Goal: Task Accomplishment & Management: Use online tool/utility

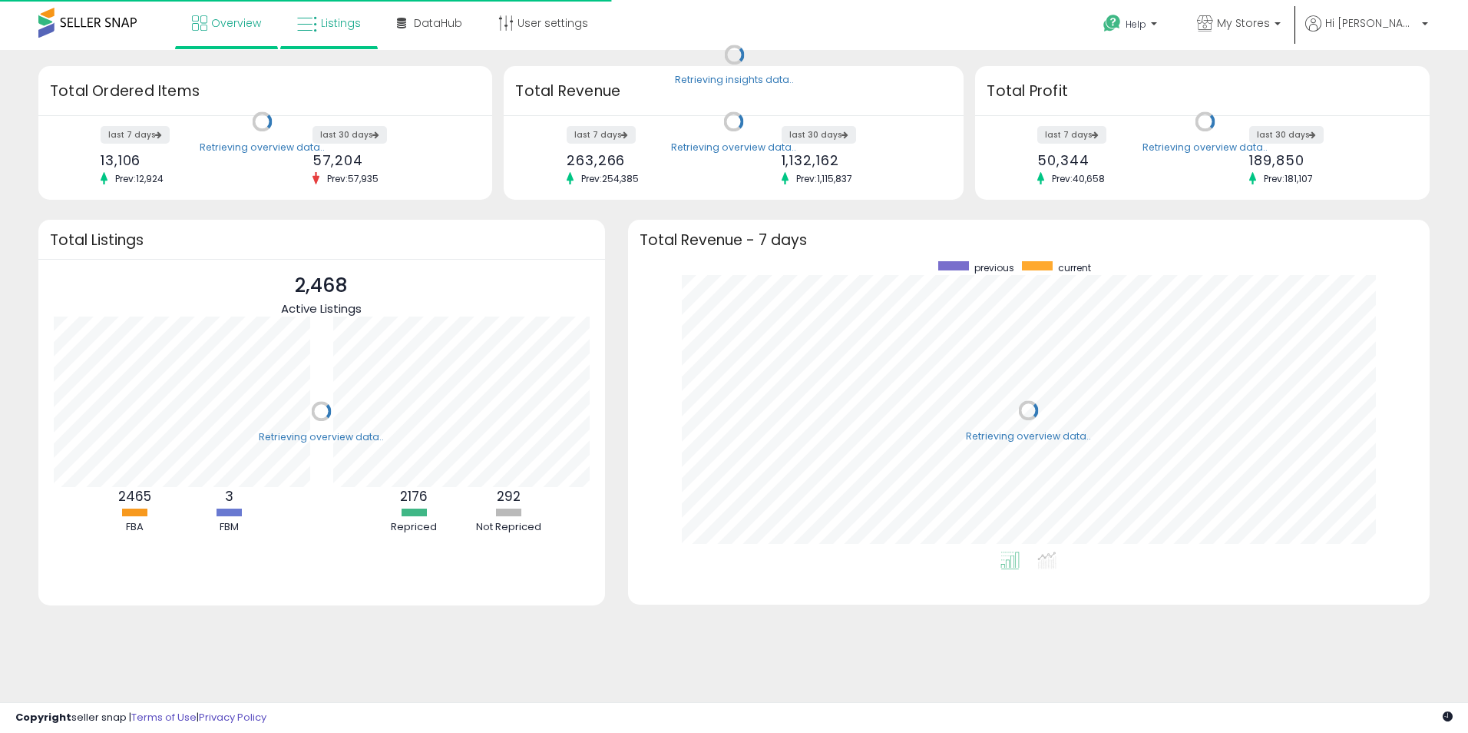
scroll to position [290, 771]
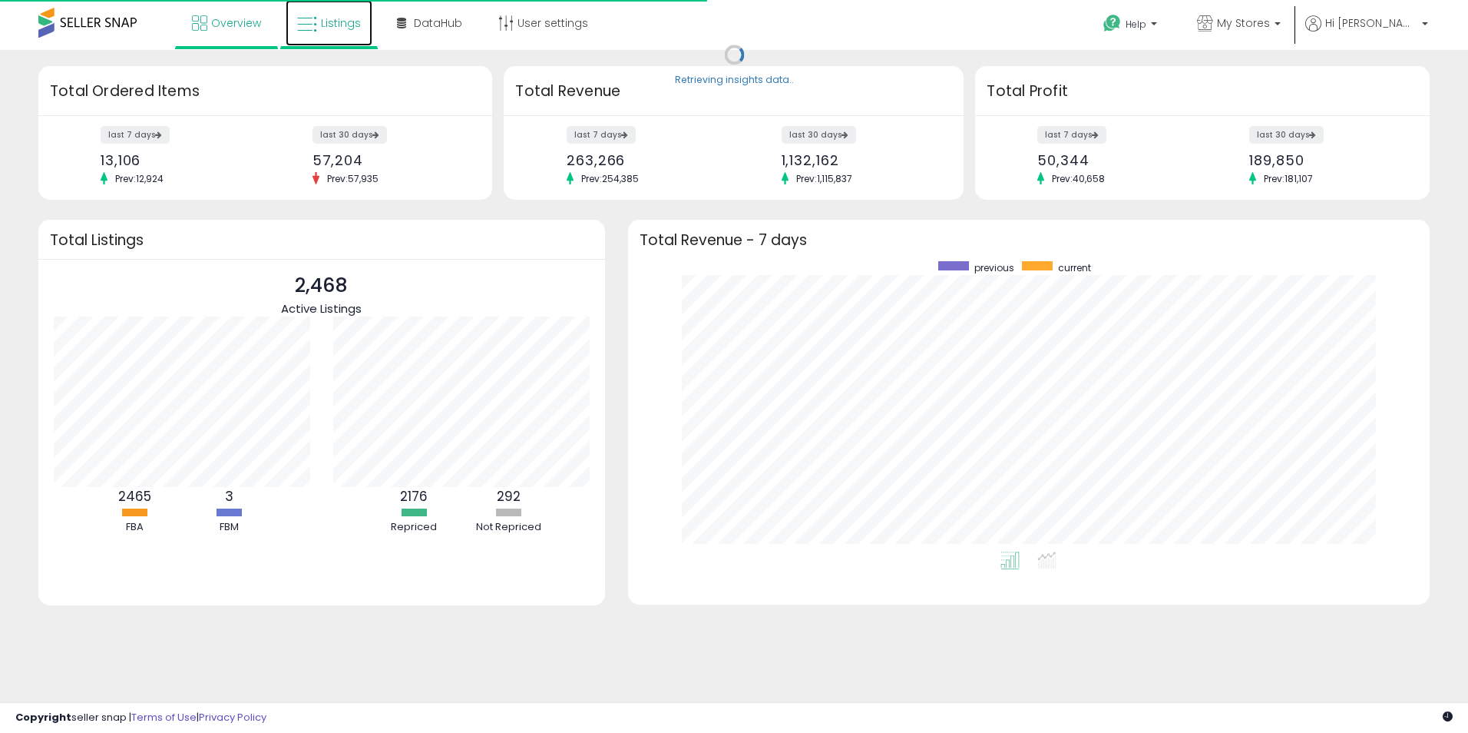
click at [341, 26] on span "Listings" at bounding box center [341, 22] width 40 height 15
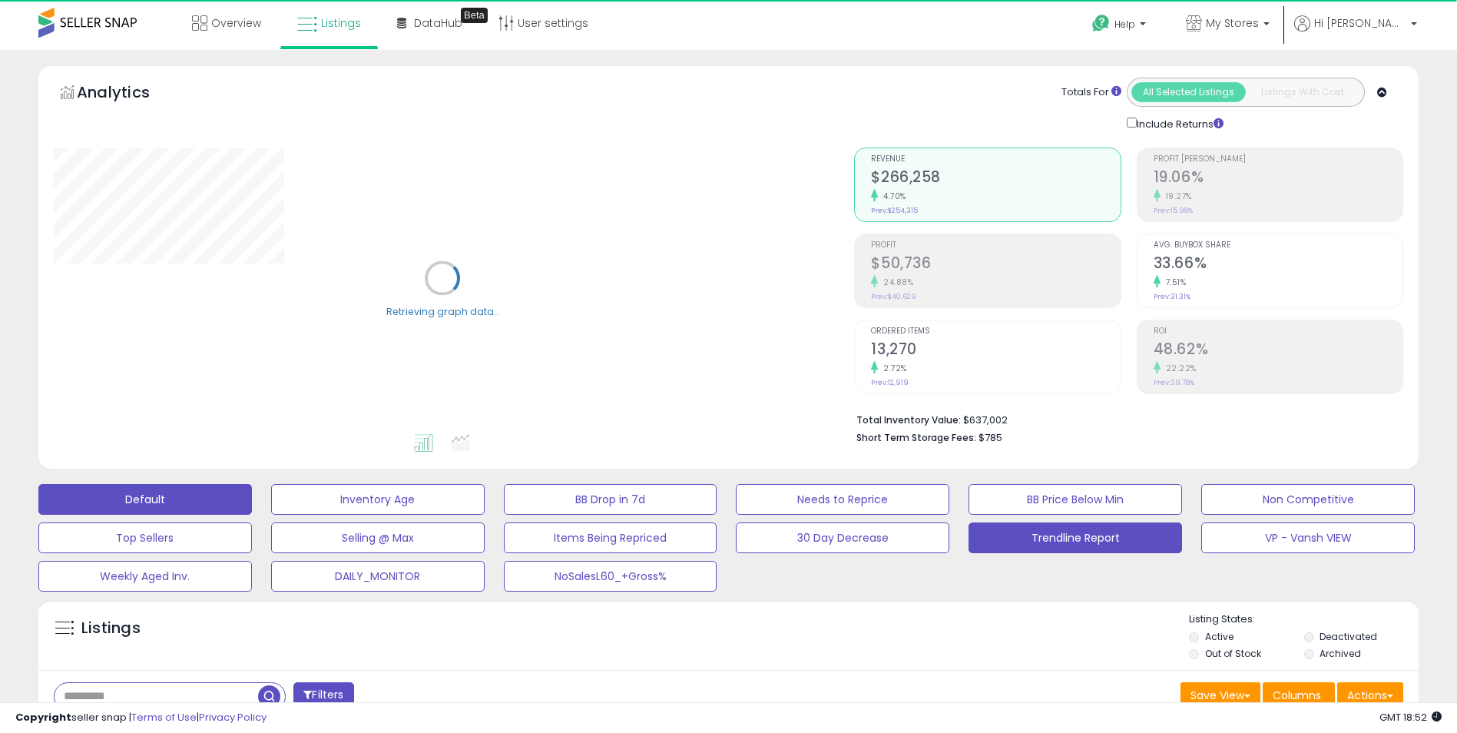
click at [1128, 539] on button "Trendline Report" at bounding box center [1074, 537] width 213 height 31
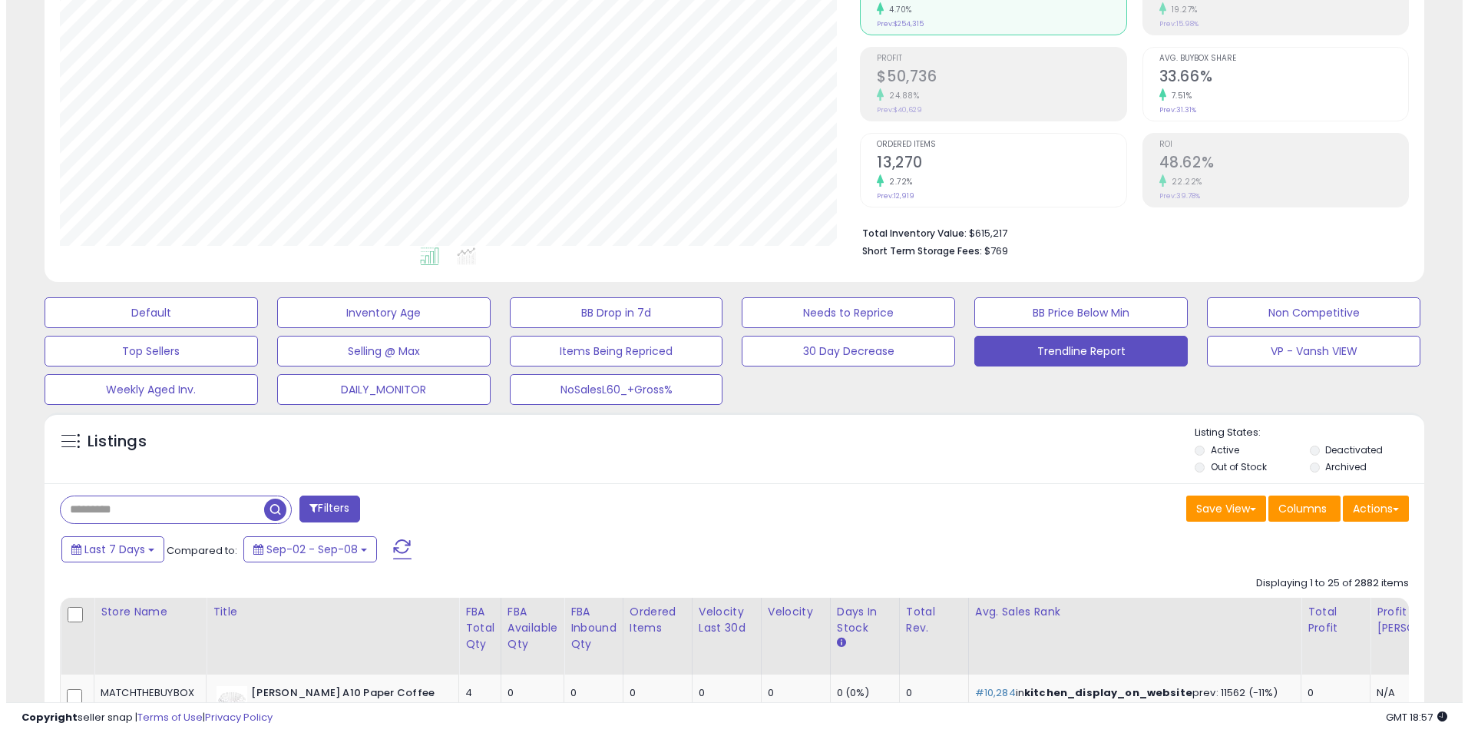
scroll to position [230, 0]
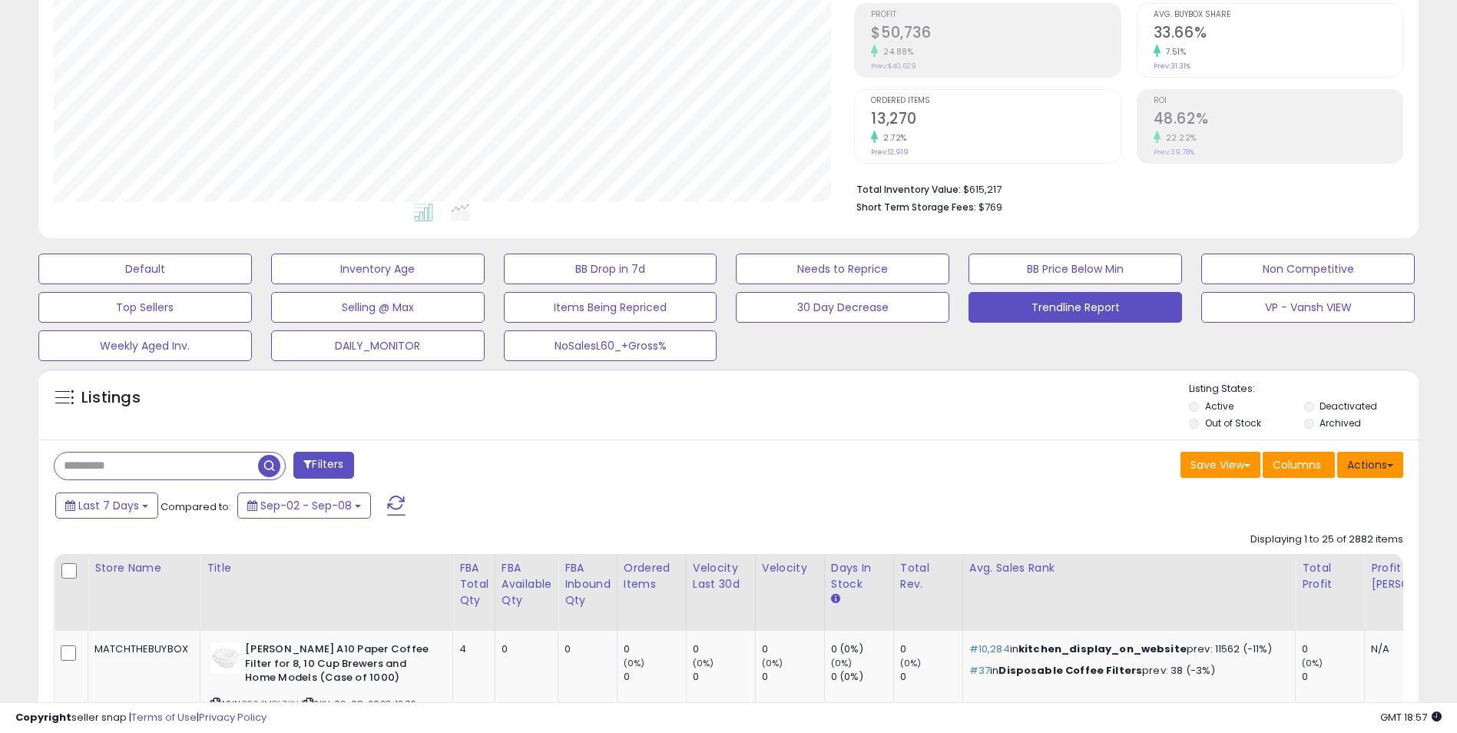
click at [1378, 459] on button "Actions" at bounding box center [1370, 464] width 66 height 26
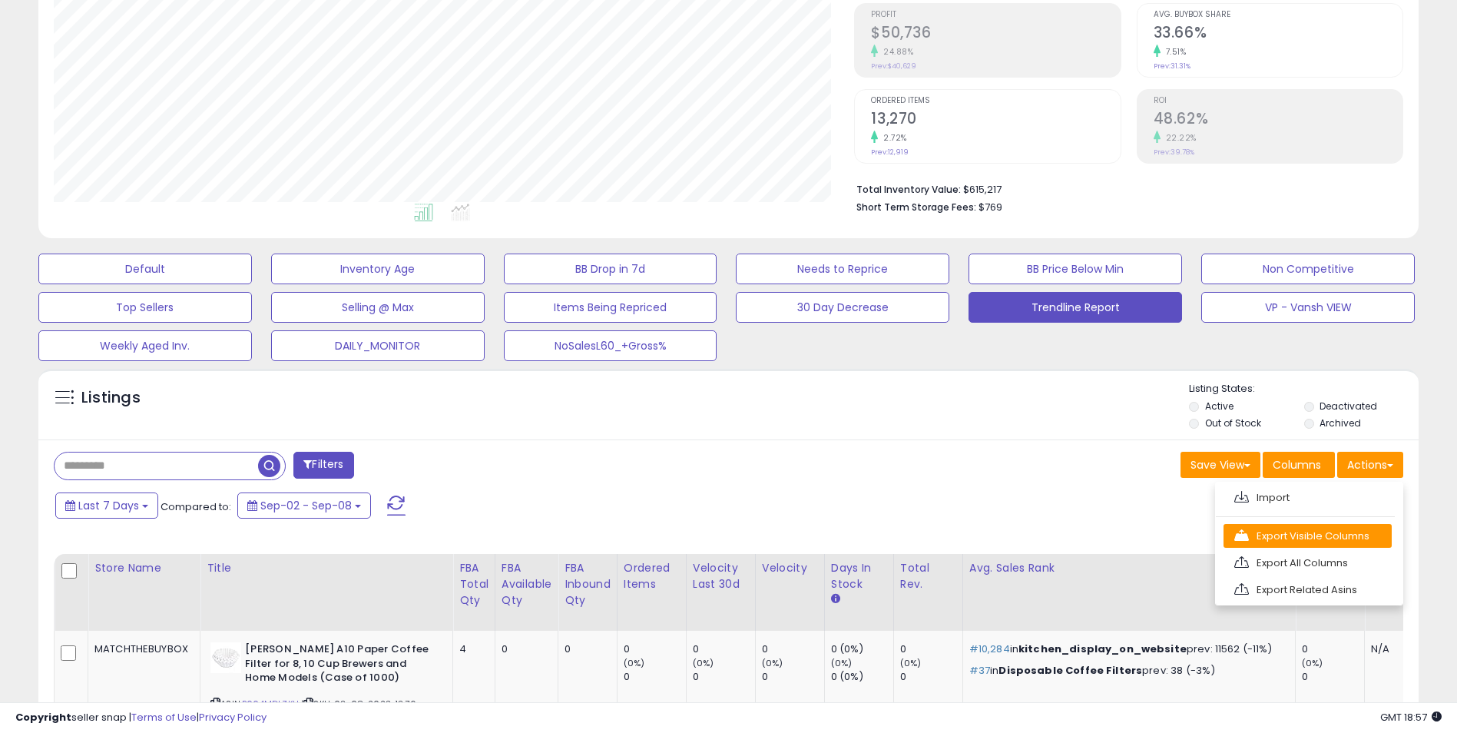
click at [1338, 540] on link "Export Visible Columns" at bounding box center [1307, 536] width 168 height 24
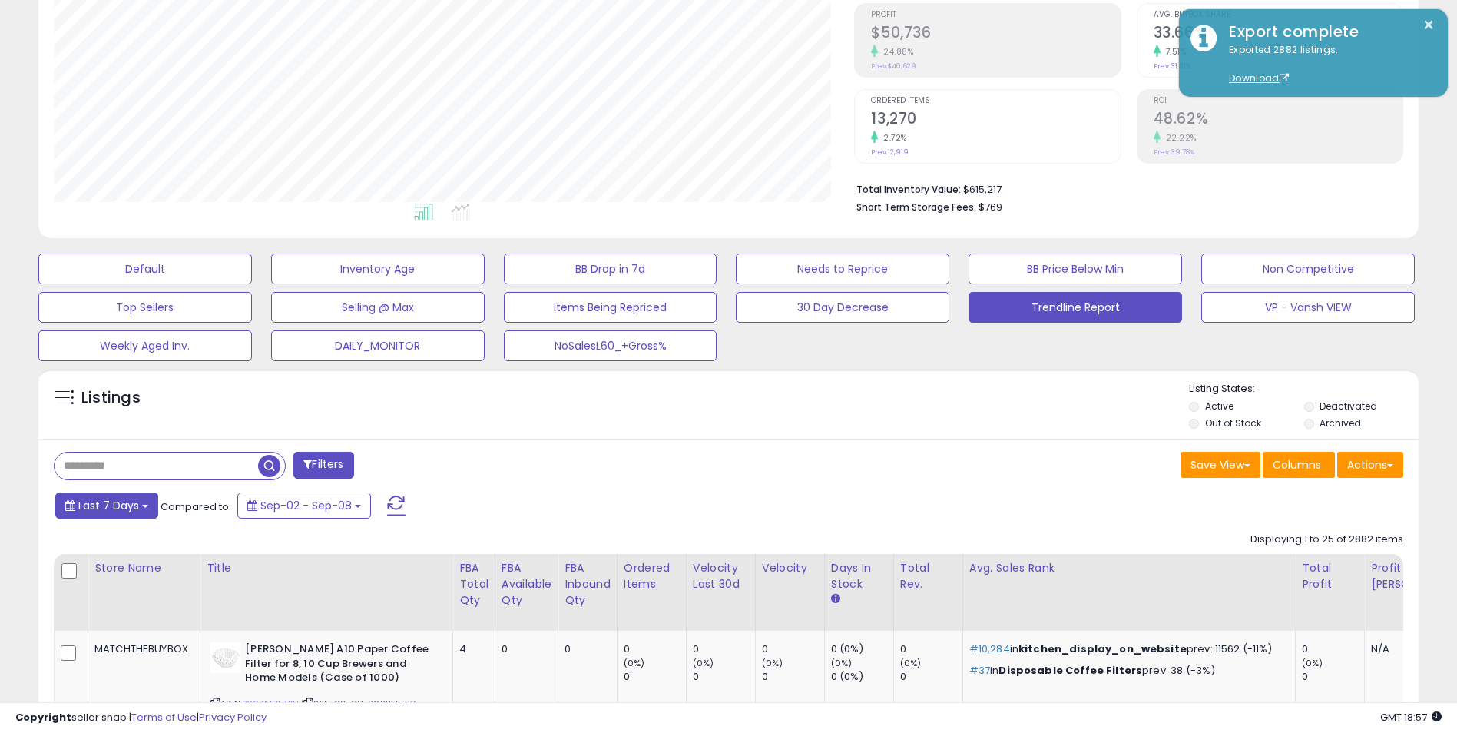
click at [119, 504] on span "Last 7 Days" at bounding box center [108, 505] width 61 height 15
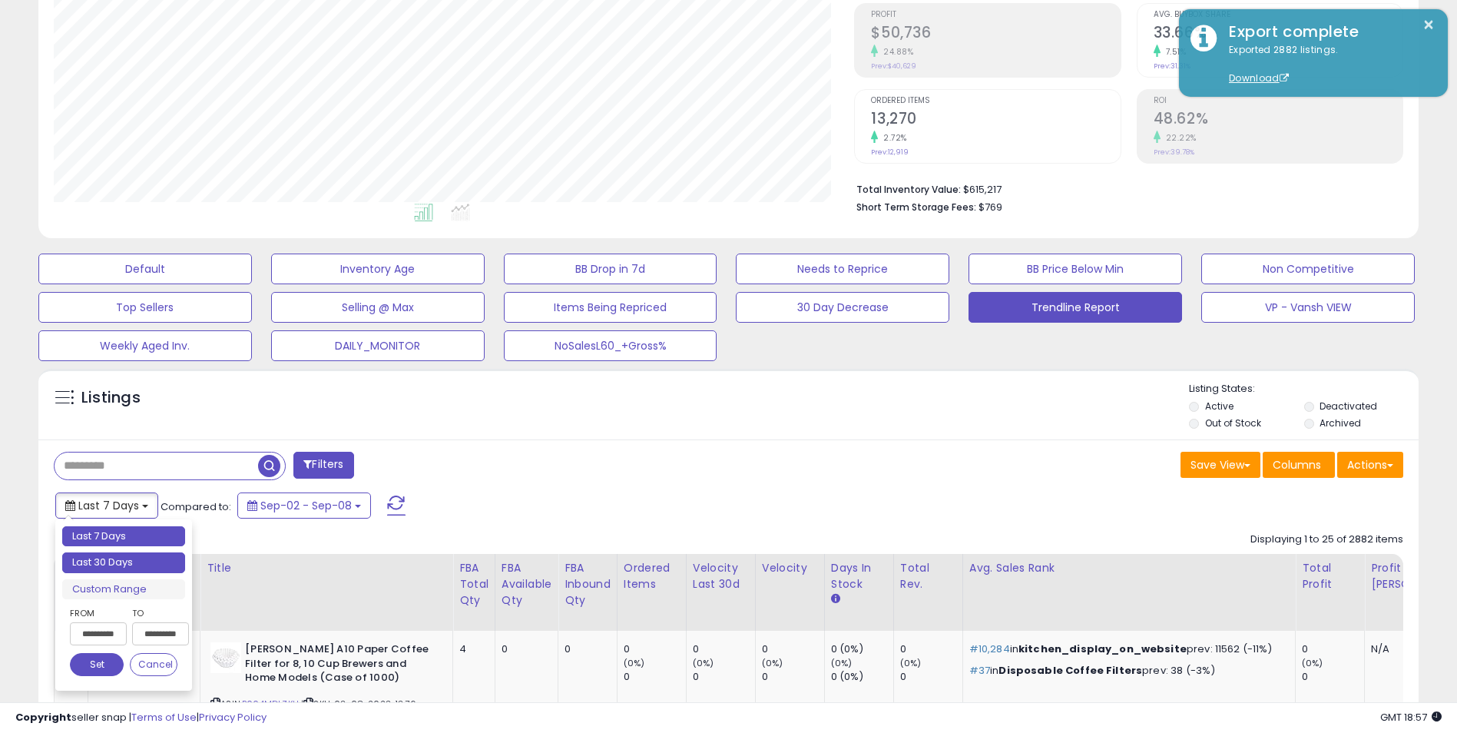
type input "**********"
click at [141, 563] on li "Last 30 Days" at bounding box center [123, 562] width 123 height 21
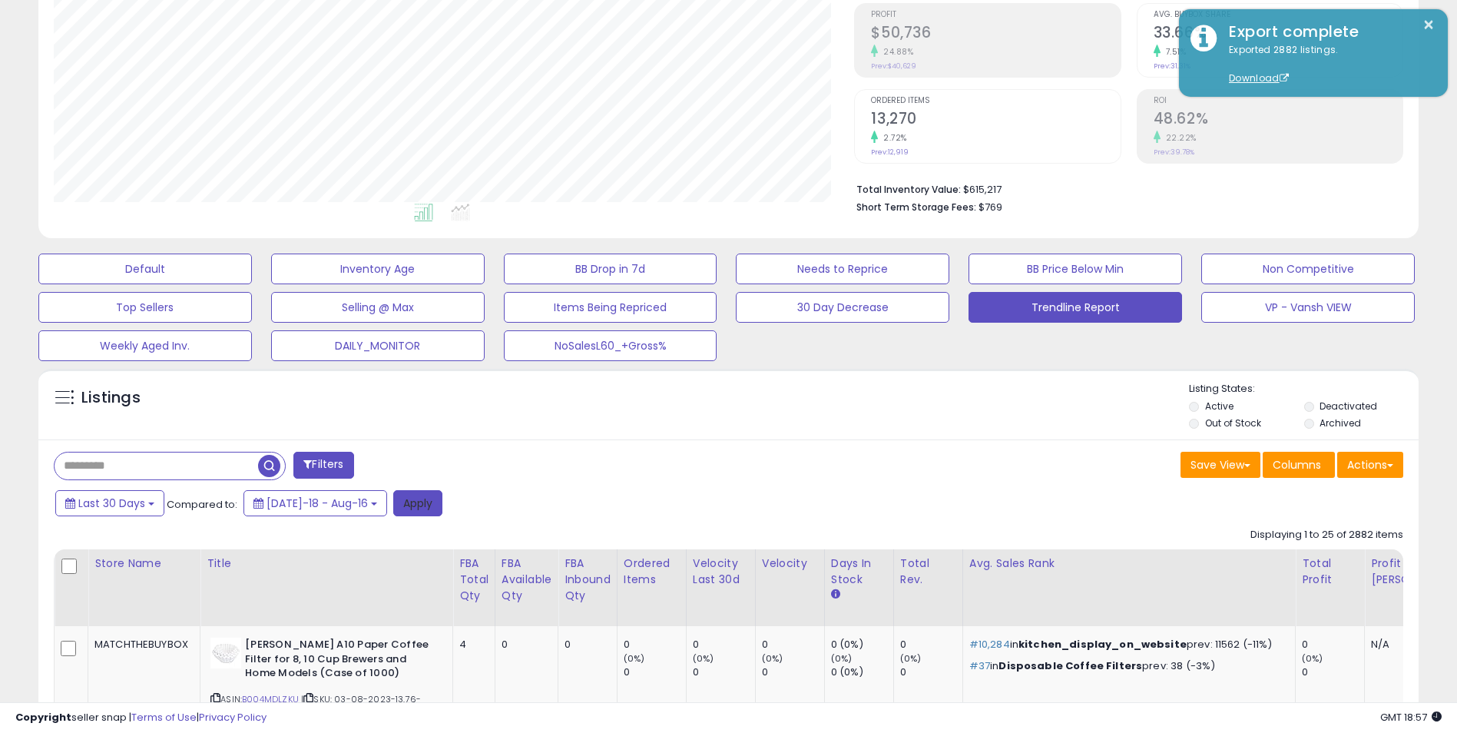
click at [408, 504] on button "Apply" at bounding box center [417, 503] width 49 height 26
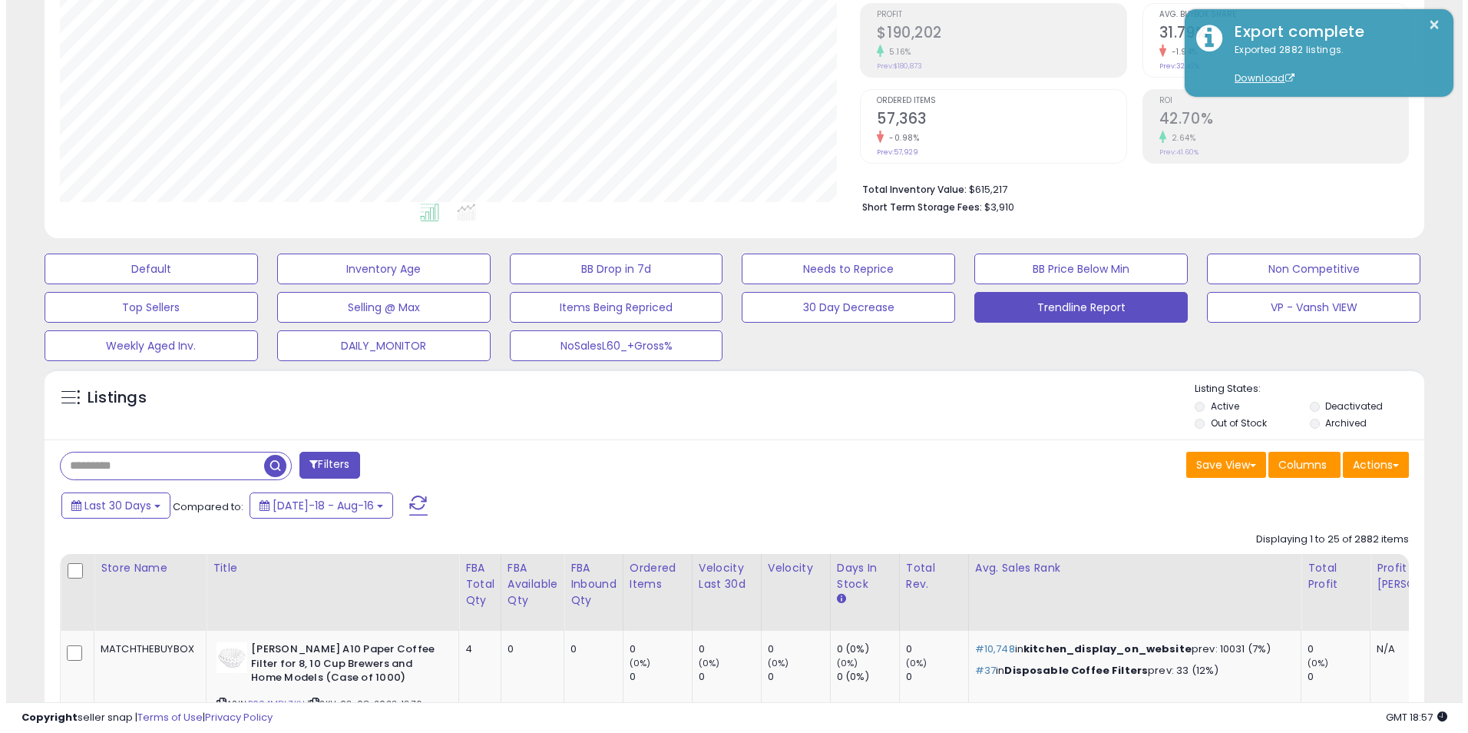
scroll to position [315, 801]
click at [1371, 467] on button "Actions" at bounding box center [1370, 464] width 66 height 26
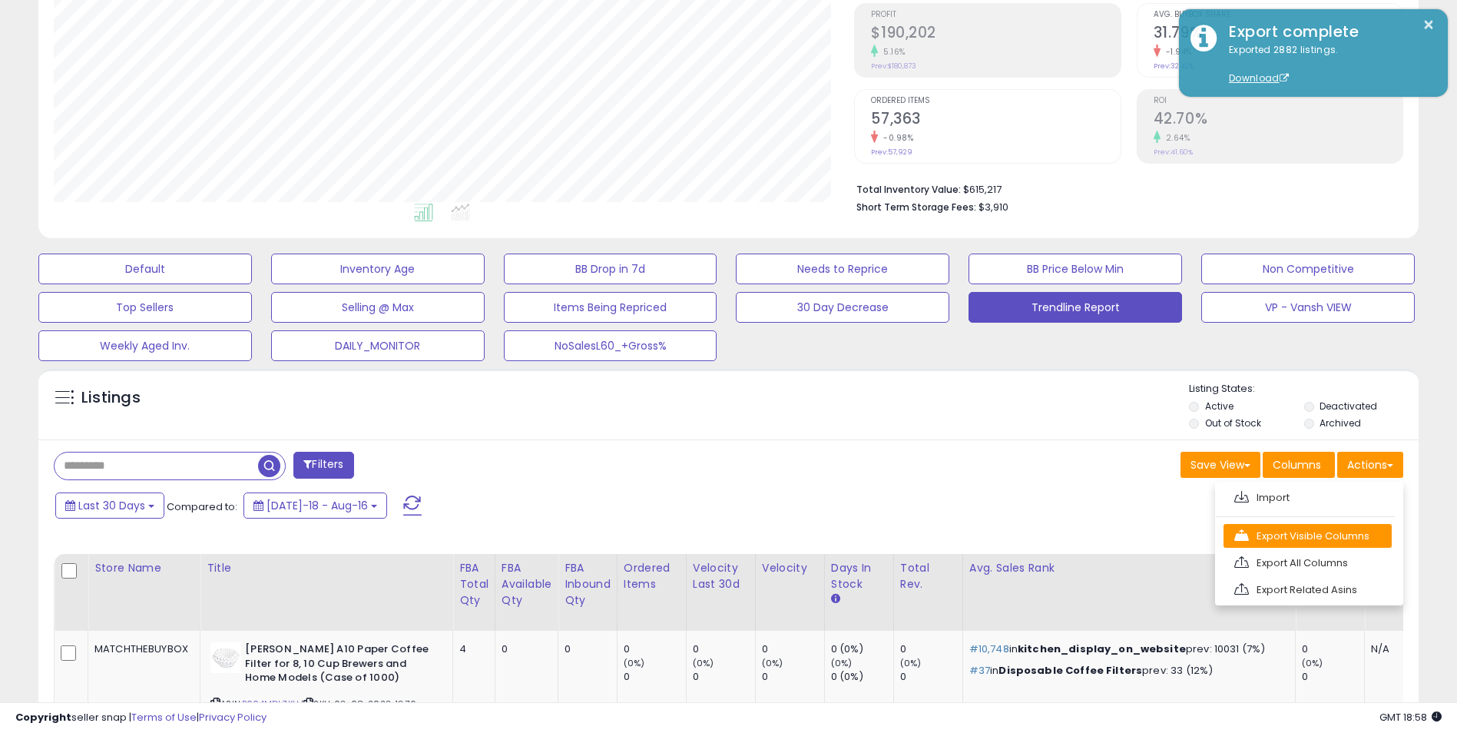
click at [1317, 531] on link "Export Visible Columns" at bounding box center [1307, 536] width 168 height 24
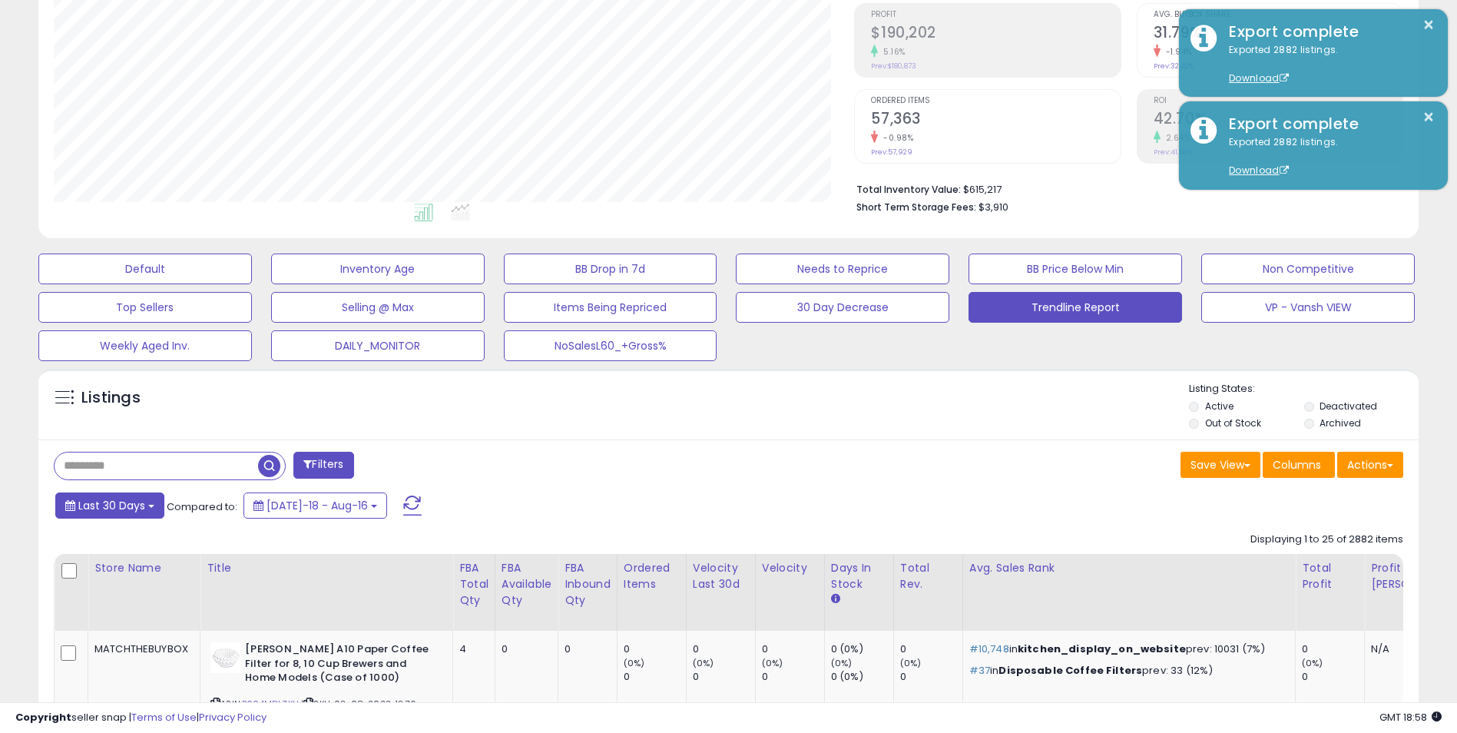
click at [137, 508] on span "Last 30 Days" at bounding box center [111, 505] width 67 height 15
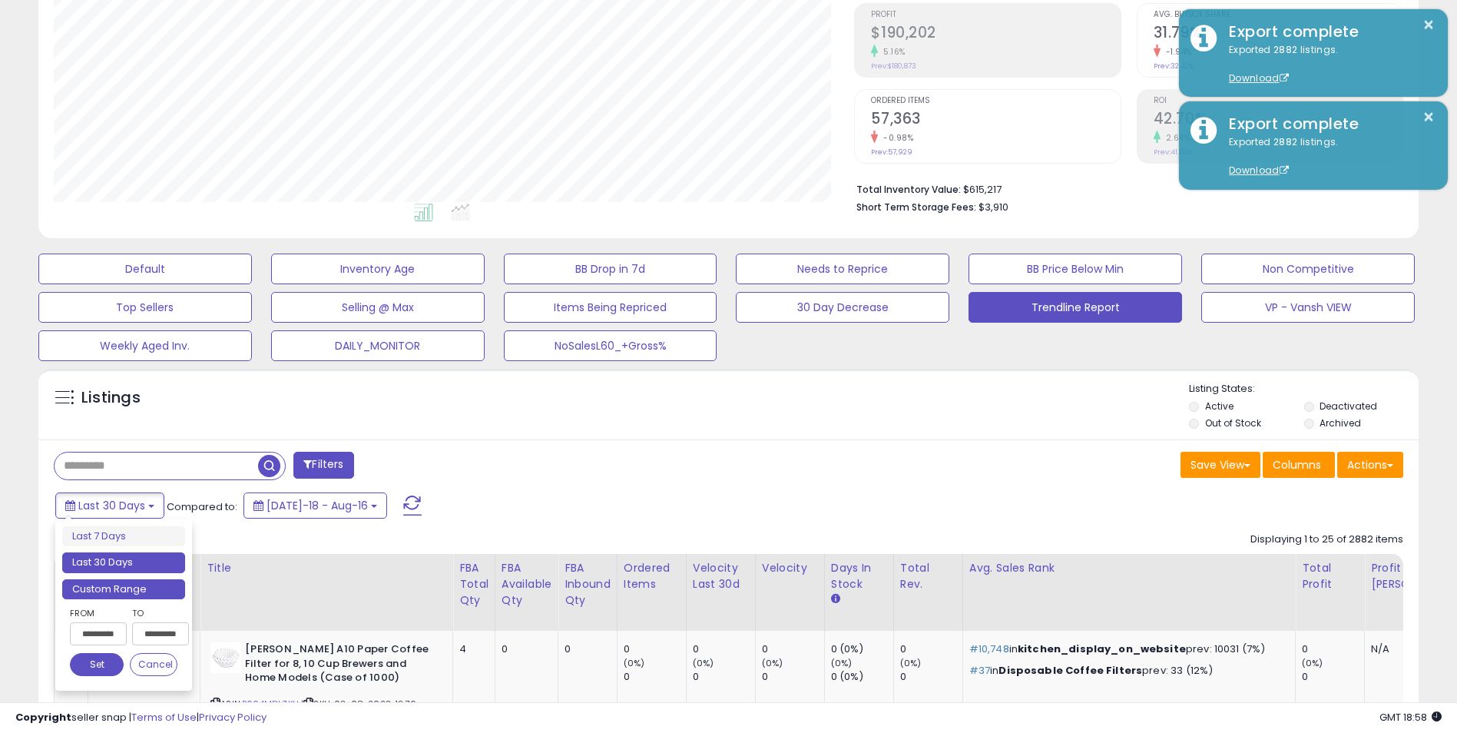
click at [135, 585] on li "Custom Range" at bounding box center [123, 589] width 123 height 21
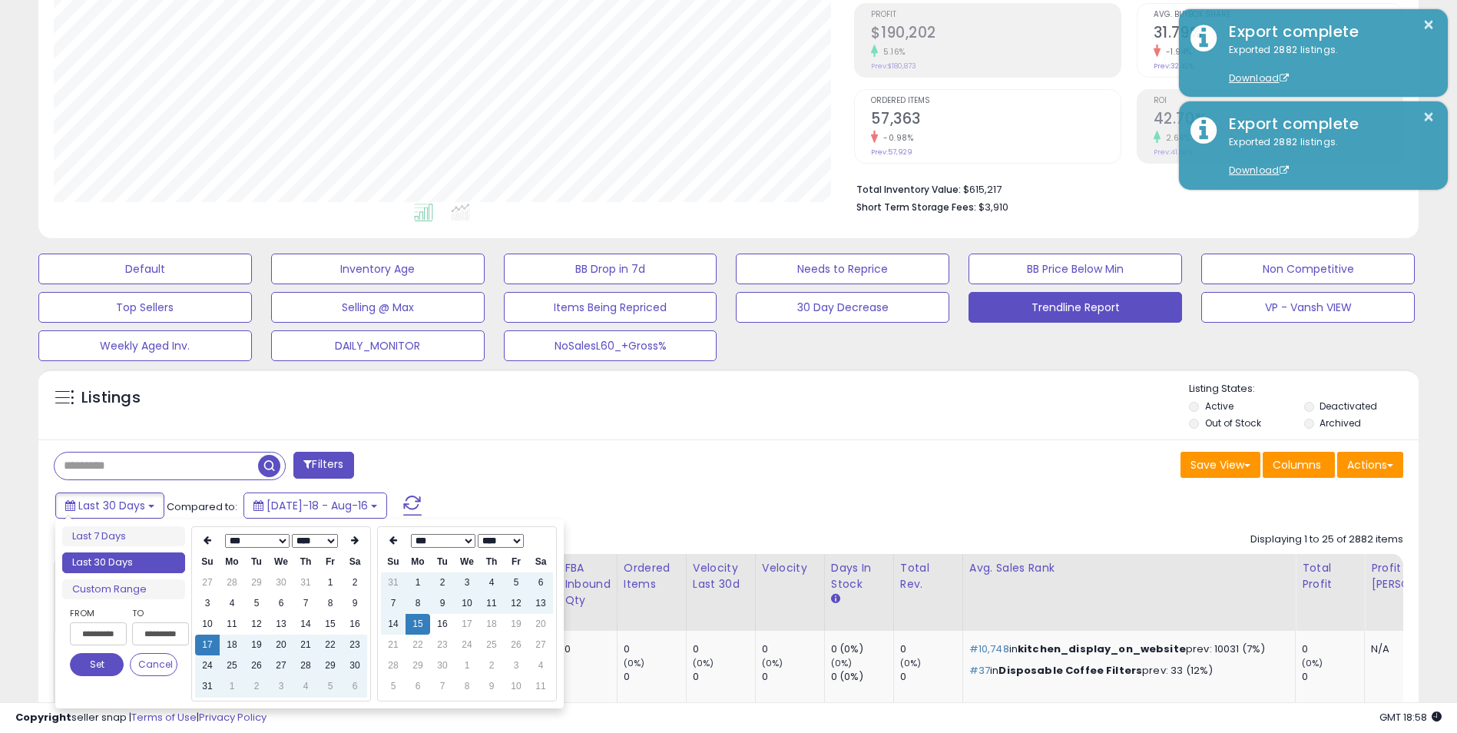
type input "**********"
click at [355, 536] on icon at bounding box center [355, 539] width 8 height 9
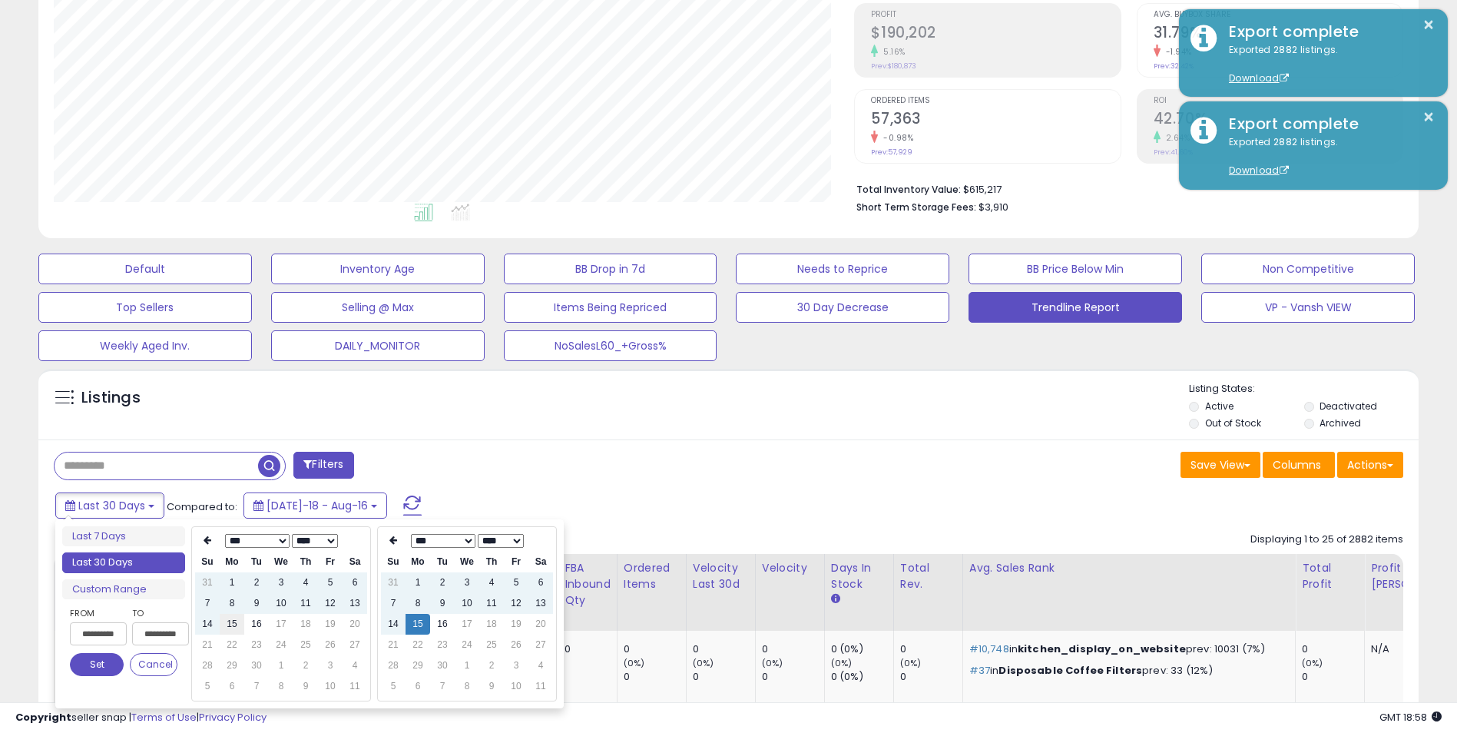
type input "**********"
click at [230, 625] on td "15" at bounding box center [232, 623] width 25 height 21
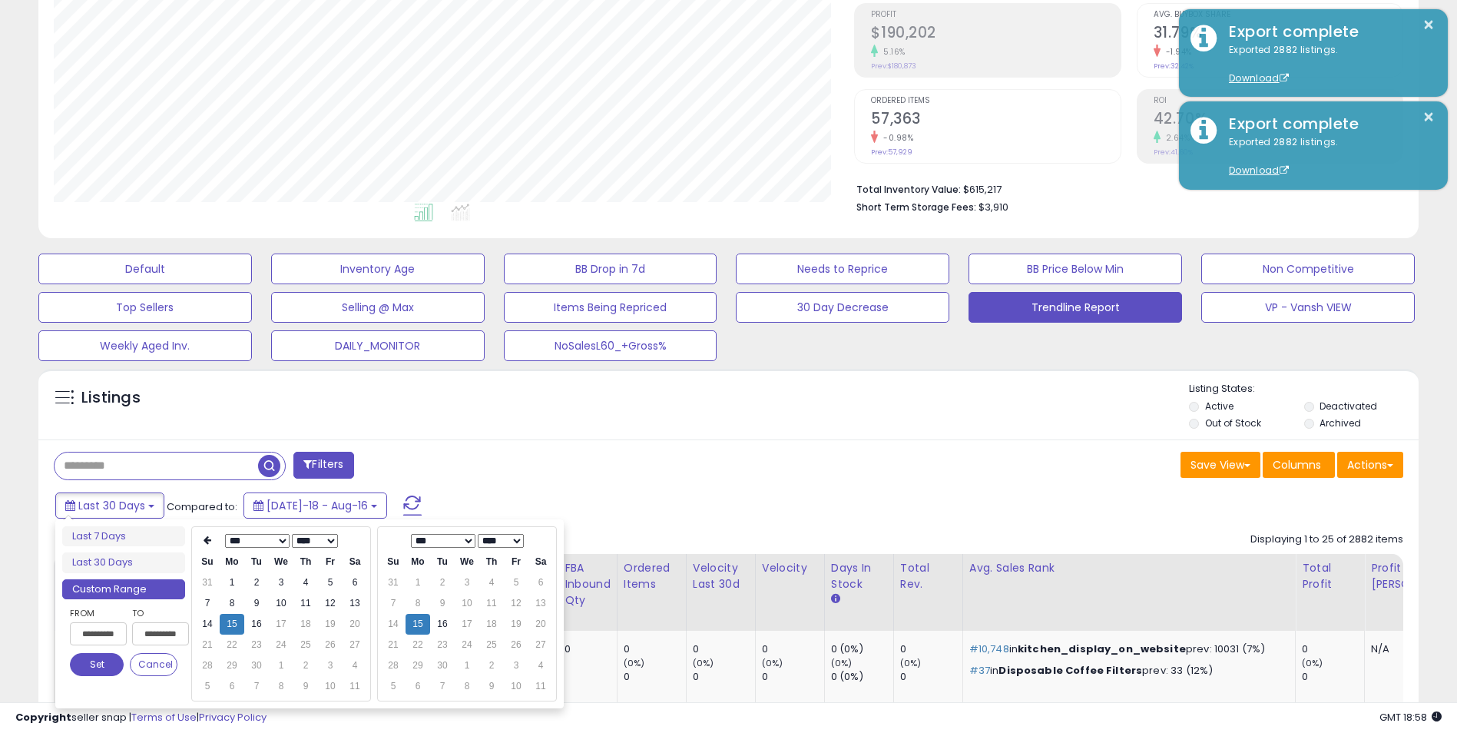
click at [92, 663] on button "Set" at bounding box center [97, 664] width 54 height 23
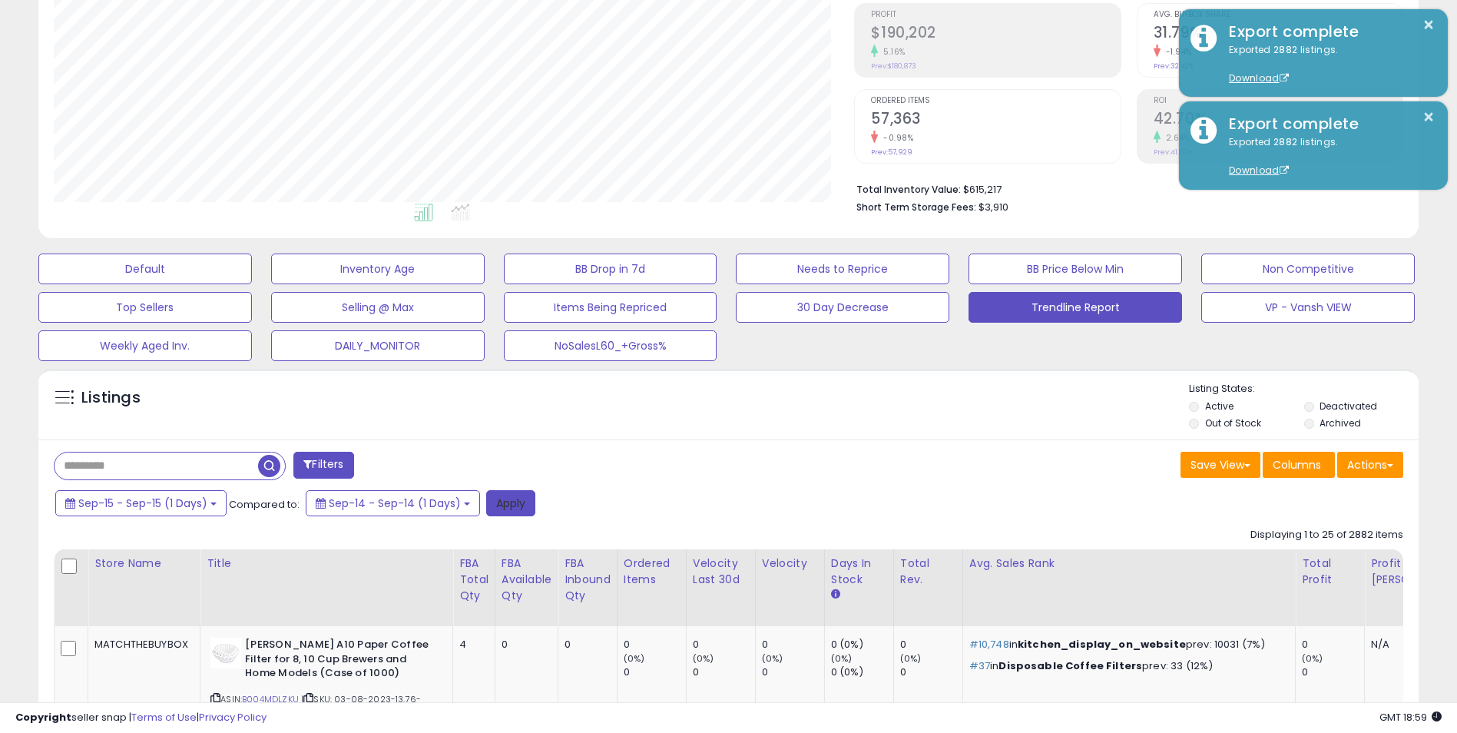
click at [503, 501] on button "Apply" at bounding box center [510, 503] width 49 height 26
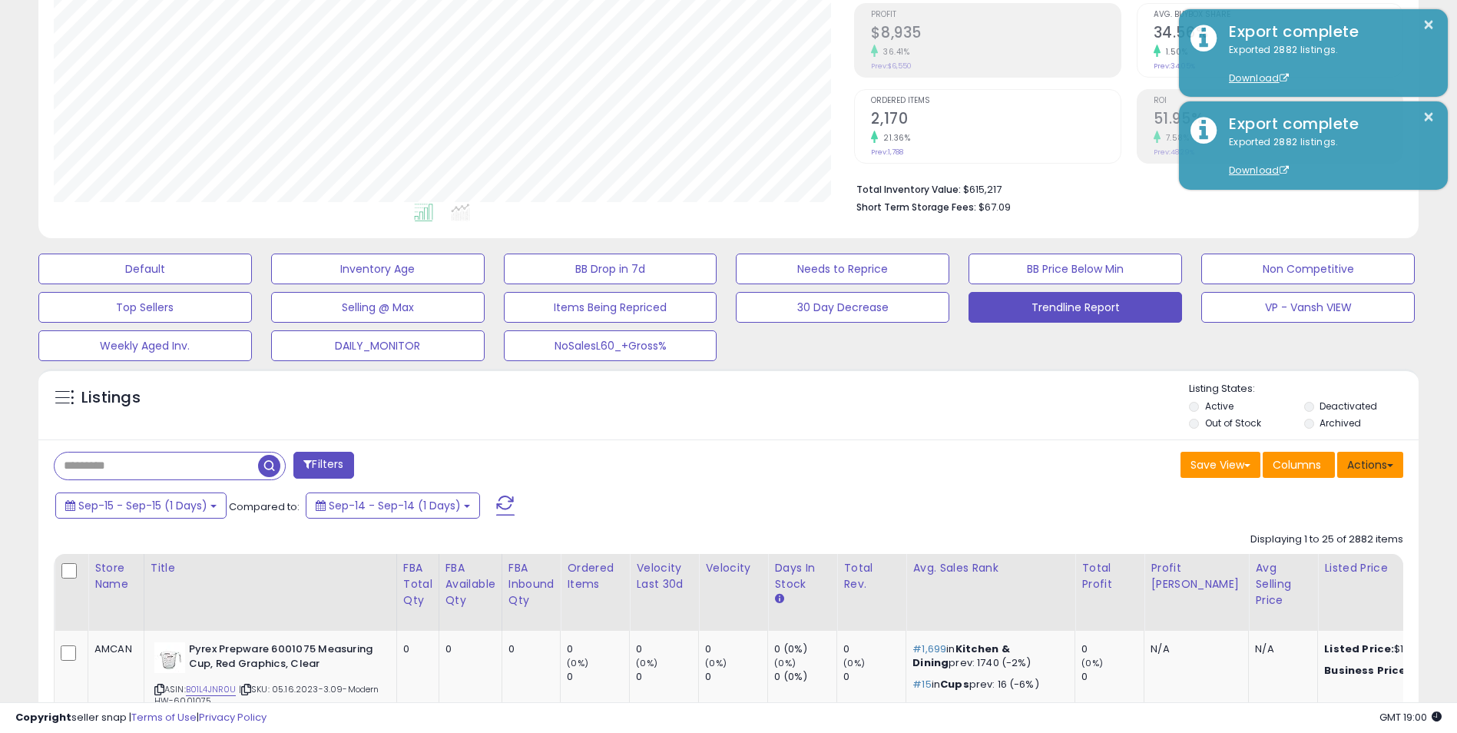
click at [1394, 462] on button "Actions" at bounding box center [1370, 464] width 66 height 26
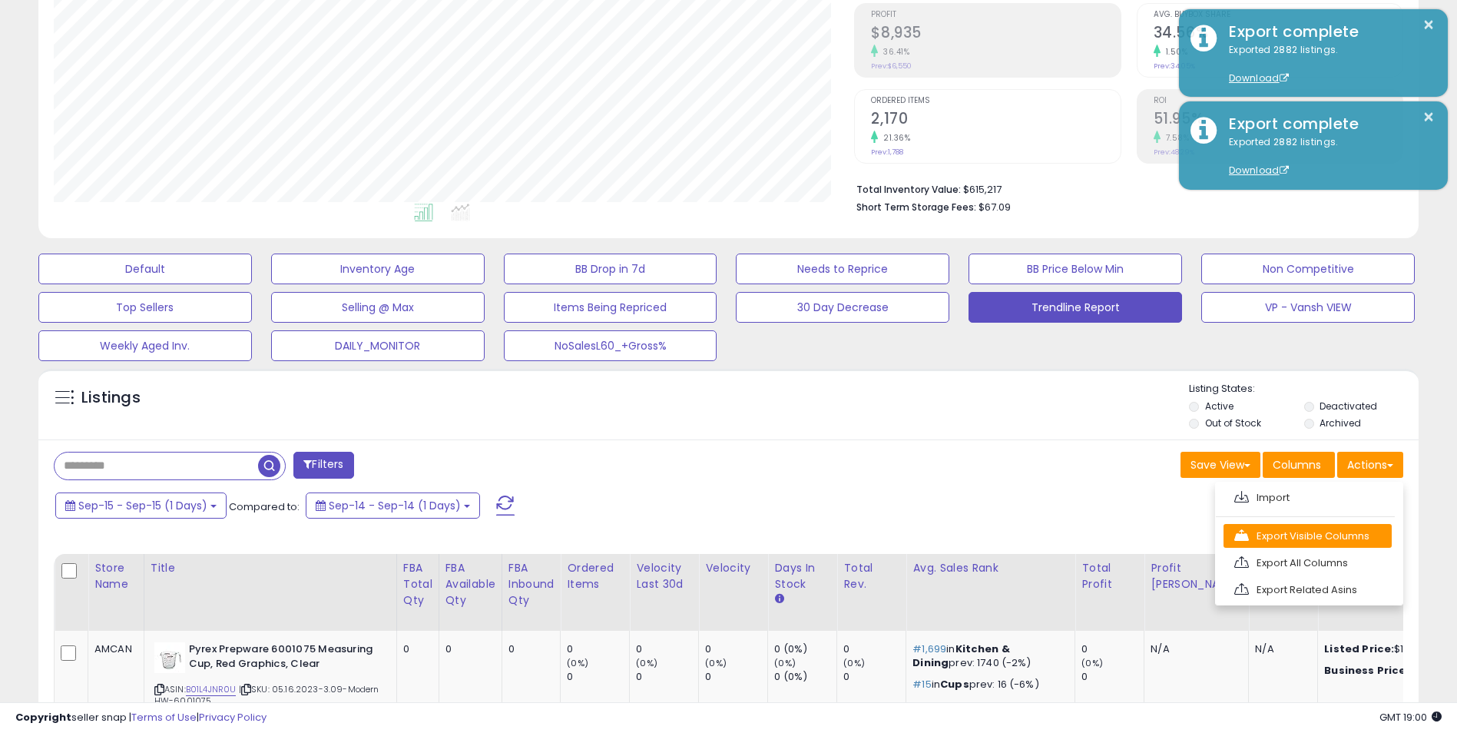
click at [1315, 538] on link "Export Visible Columns" at bounding box center [1307, 536] width 168 height 24
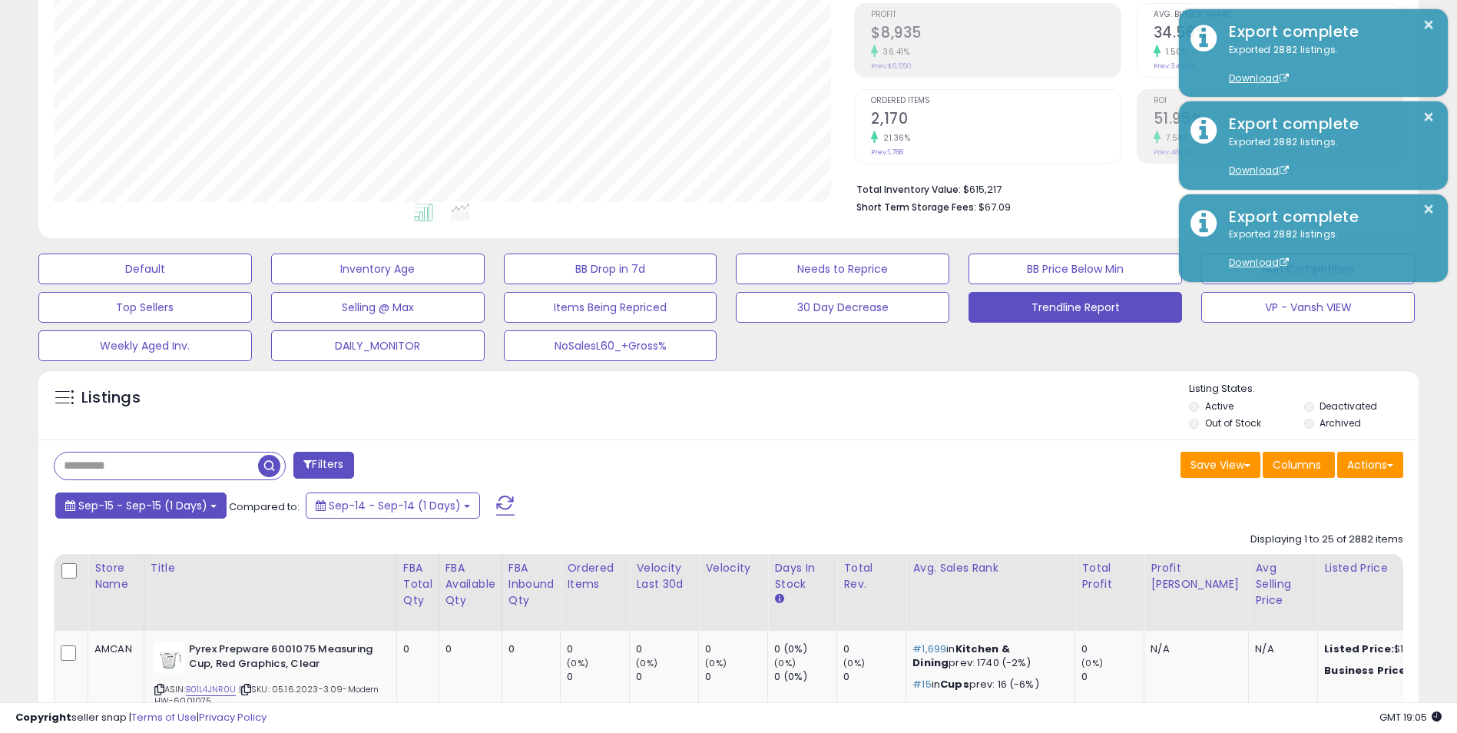
click at [209, 504] on button "Sep-15 - Sep-15 (1 Days)" at bounding box center [140, 505] width 171 height 26
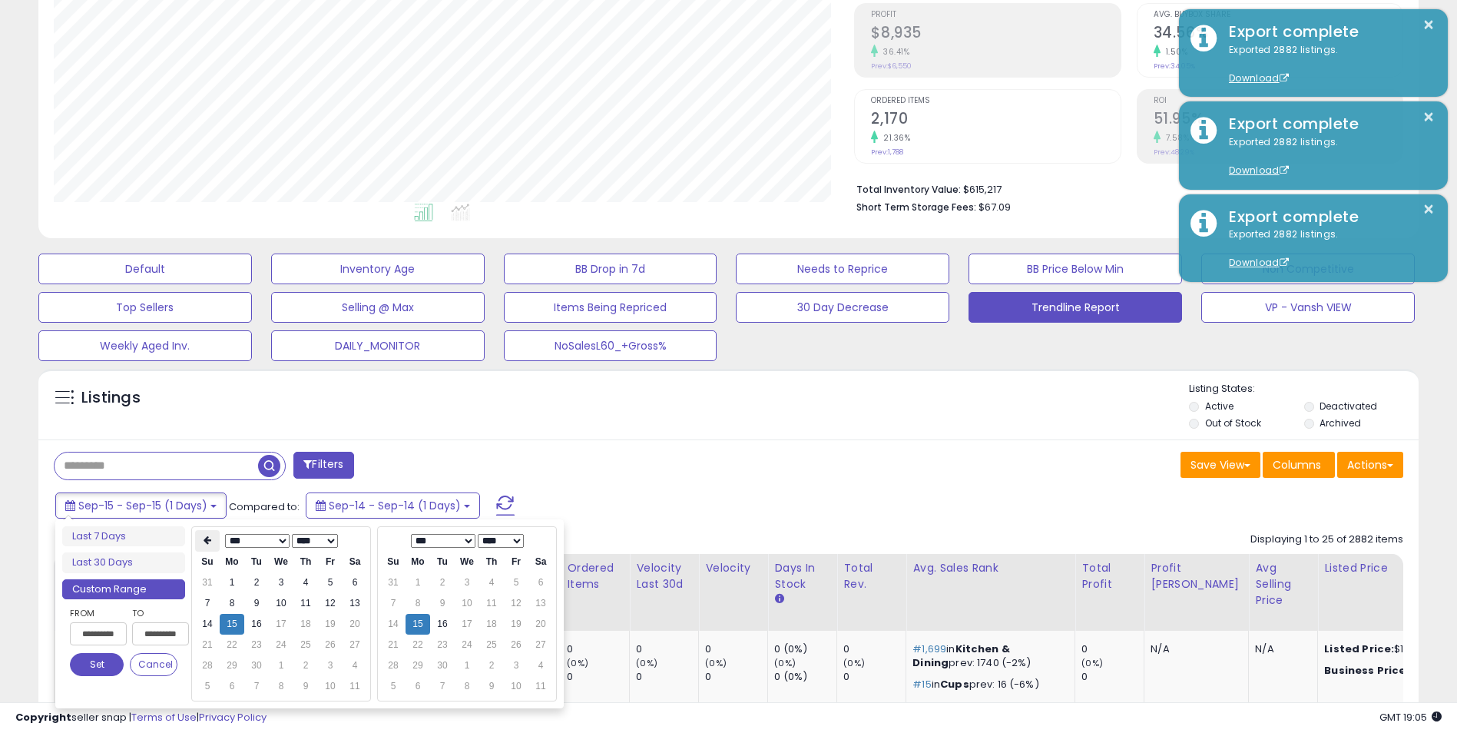
click at [213, 533] on th at bounding box center [207, 540] width 25 height 21
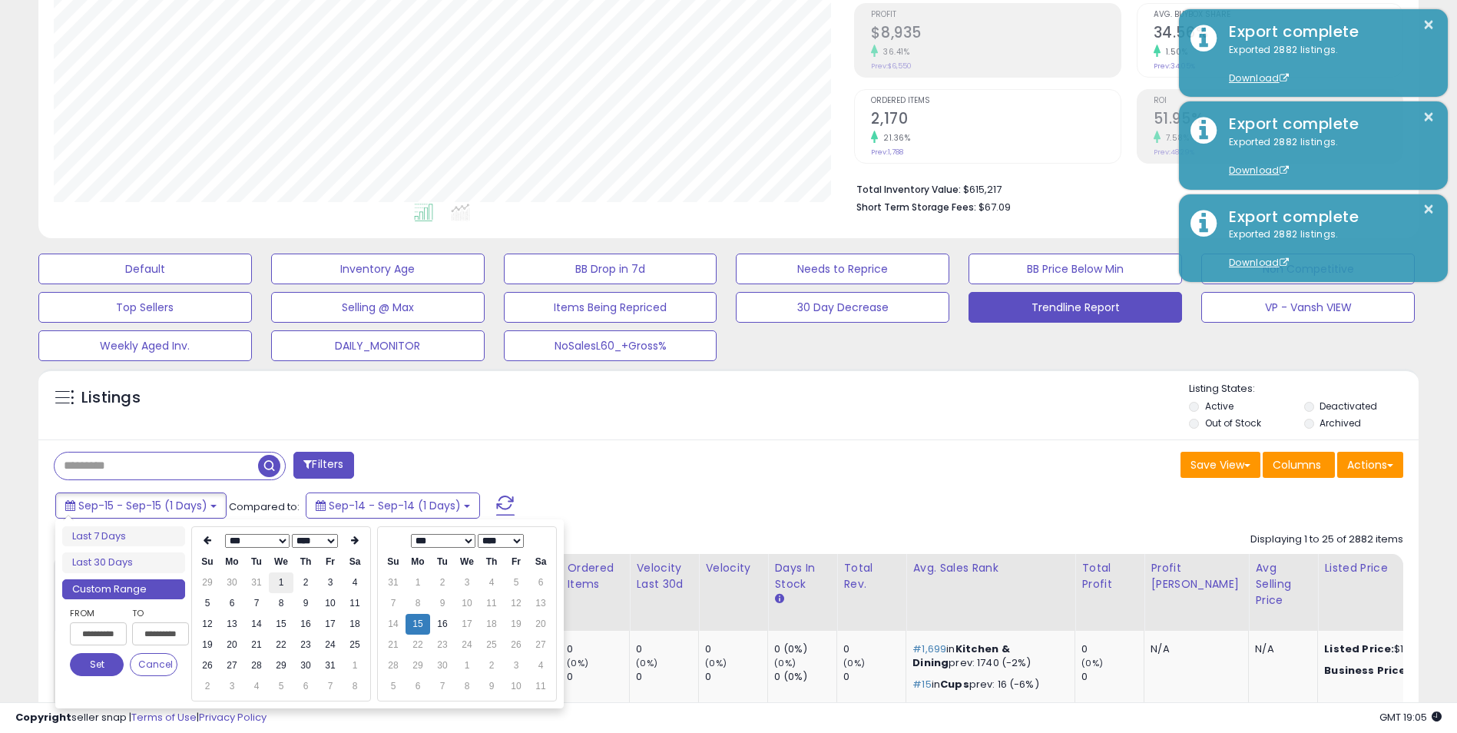
click at [281, 578] on td "1" at bounding box center [281, 582] width 25 height 21
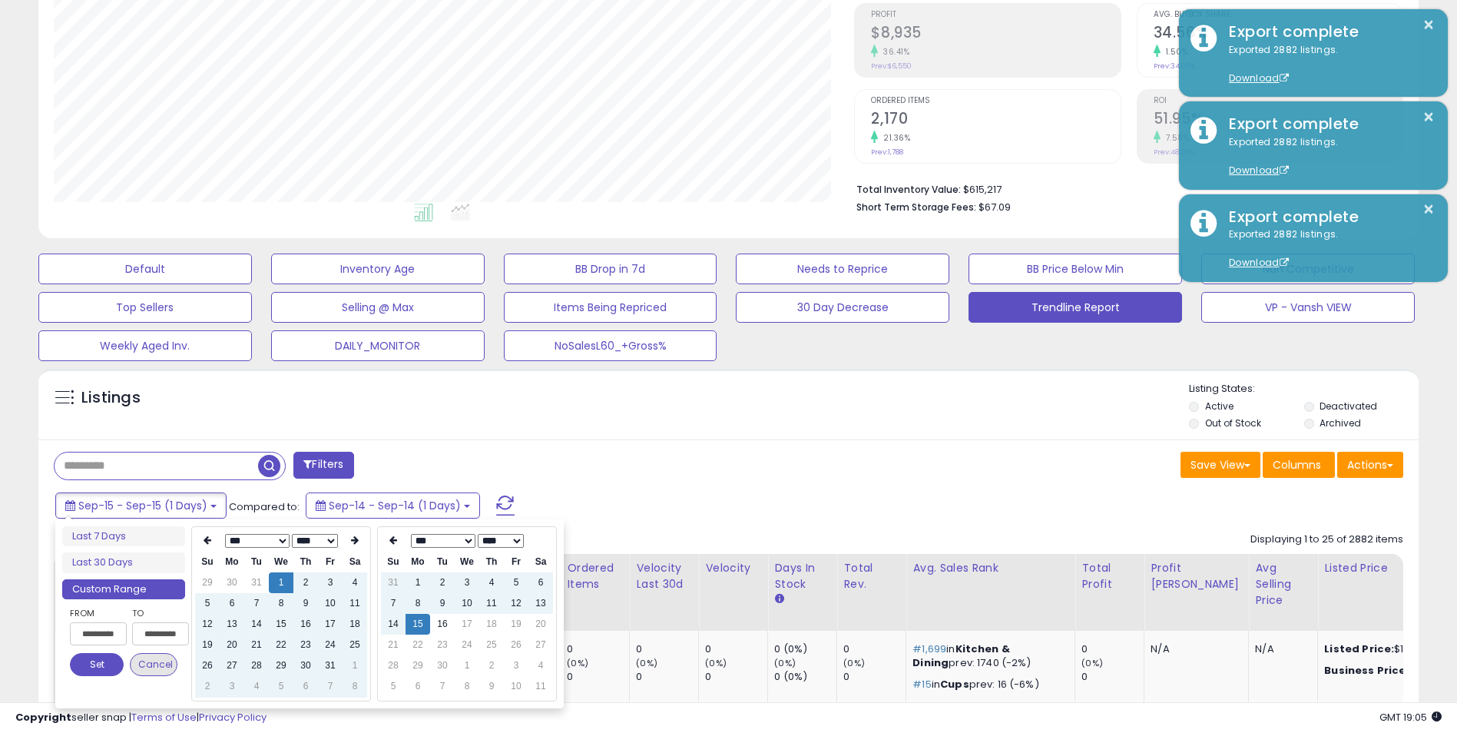
type input "**********"
click at [89, 669] on button "Set" at bounding box center [97, 664] width 54 height 23
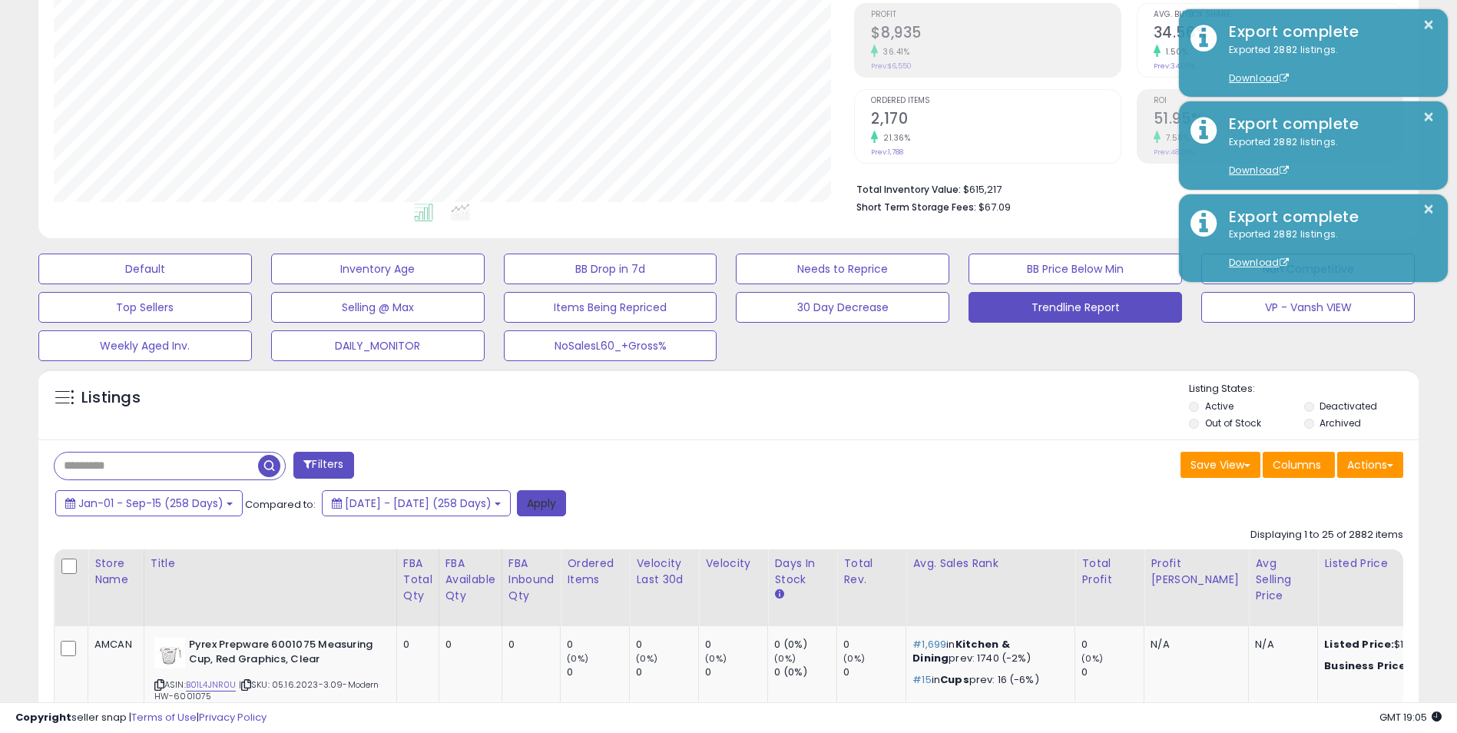
click at [566, 508] on button "Apply" at bounding box center [541, 503] width 49 height 26
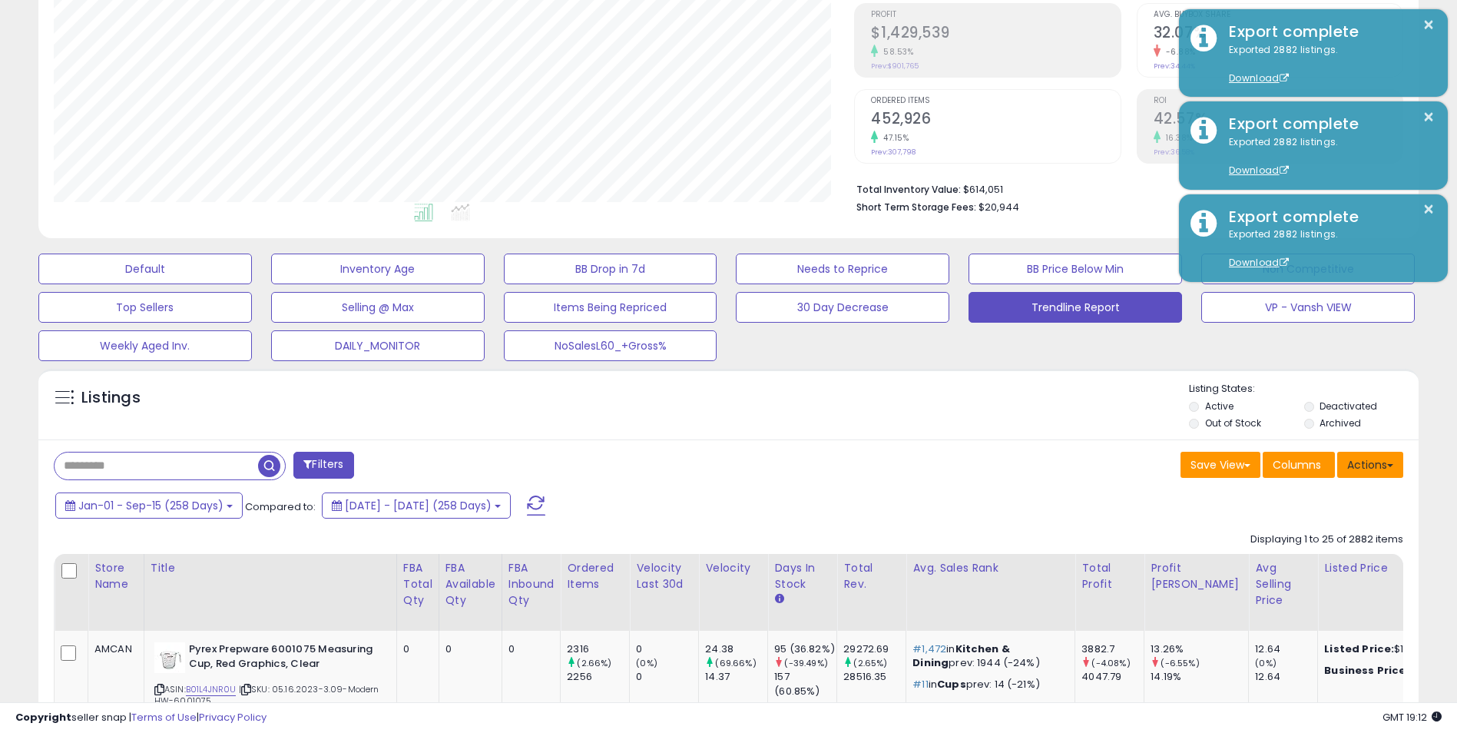
click at [1370, 464] on button "Actions" at bounding box center [1370, 464] width 66 height 26
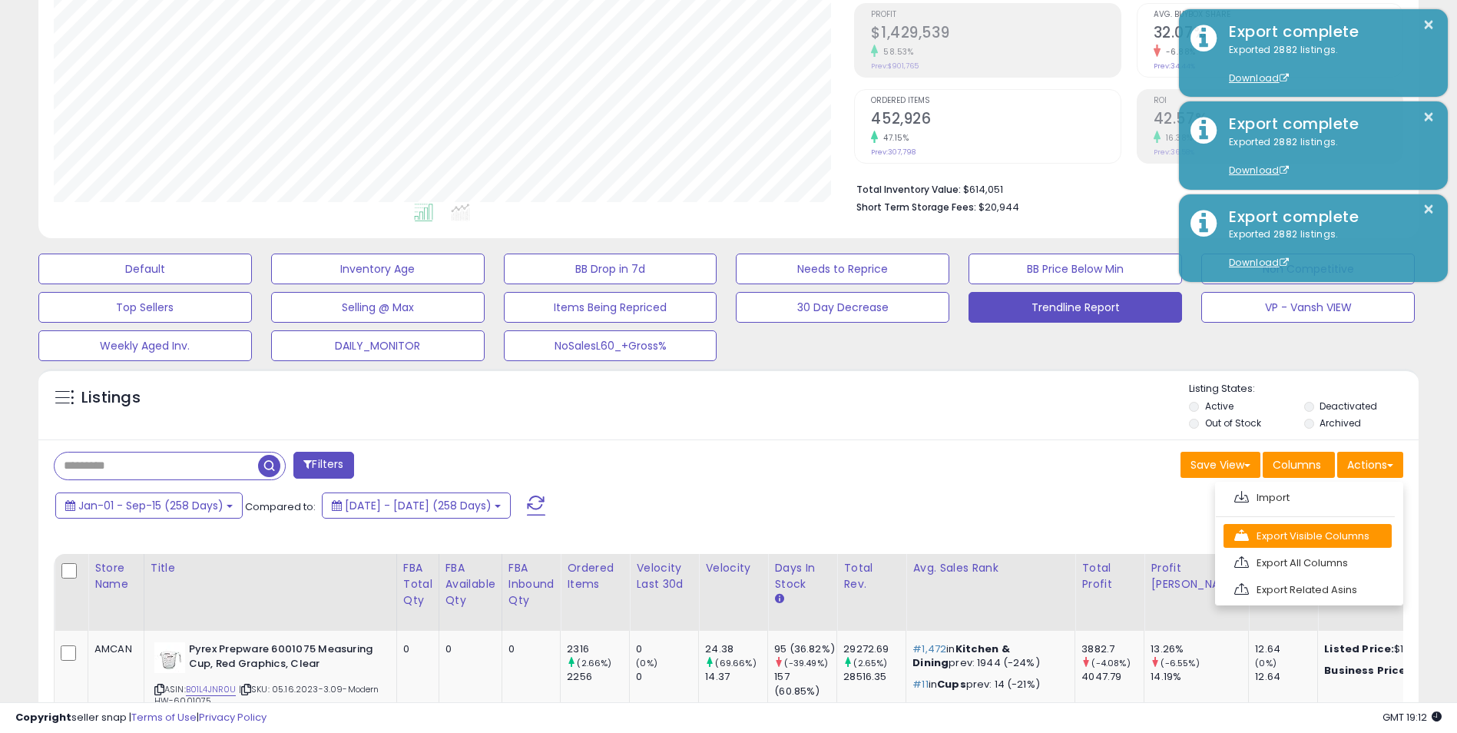
click at [1311, 535] on link "Export Visible Columns" at bounding box center [1307, 536] width 168 height 24
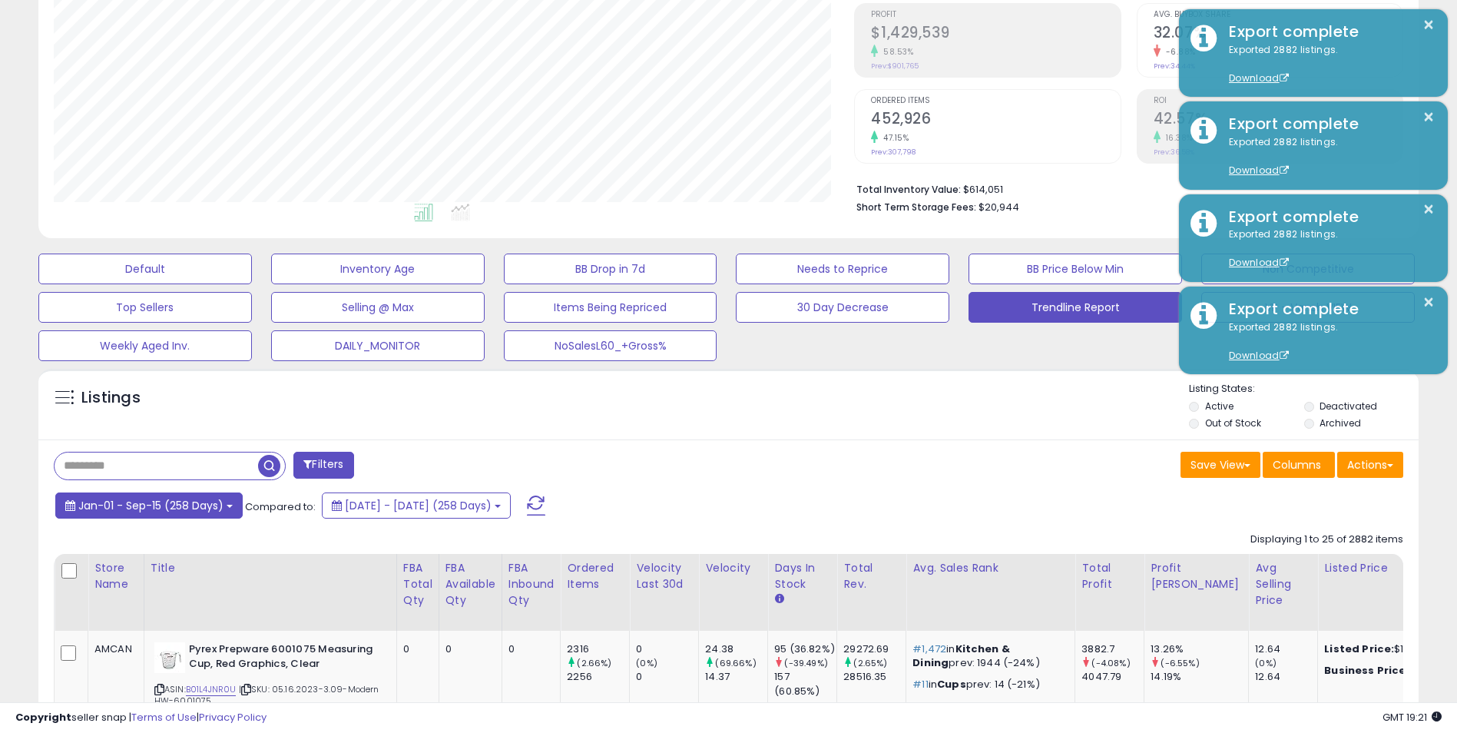
click at [184, 510] on span "Jan-01 - Sep-15 (258 Days)" at bounding box center [150, 505] width 145 height 15
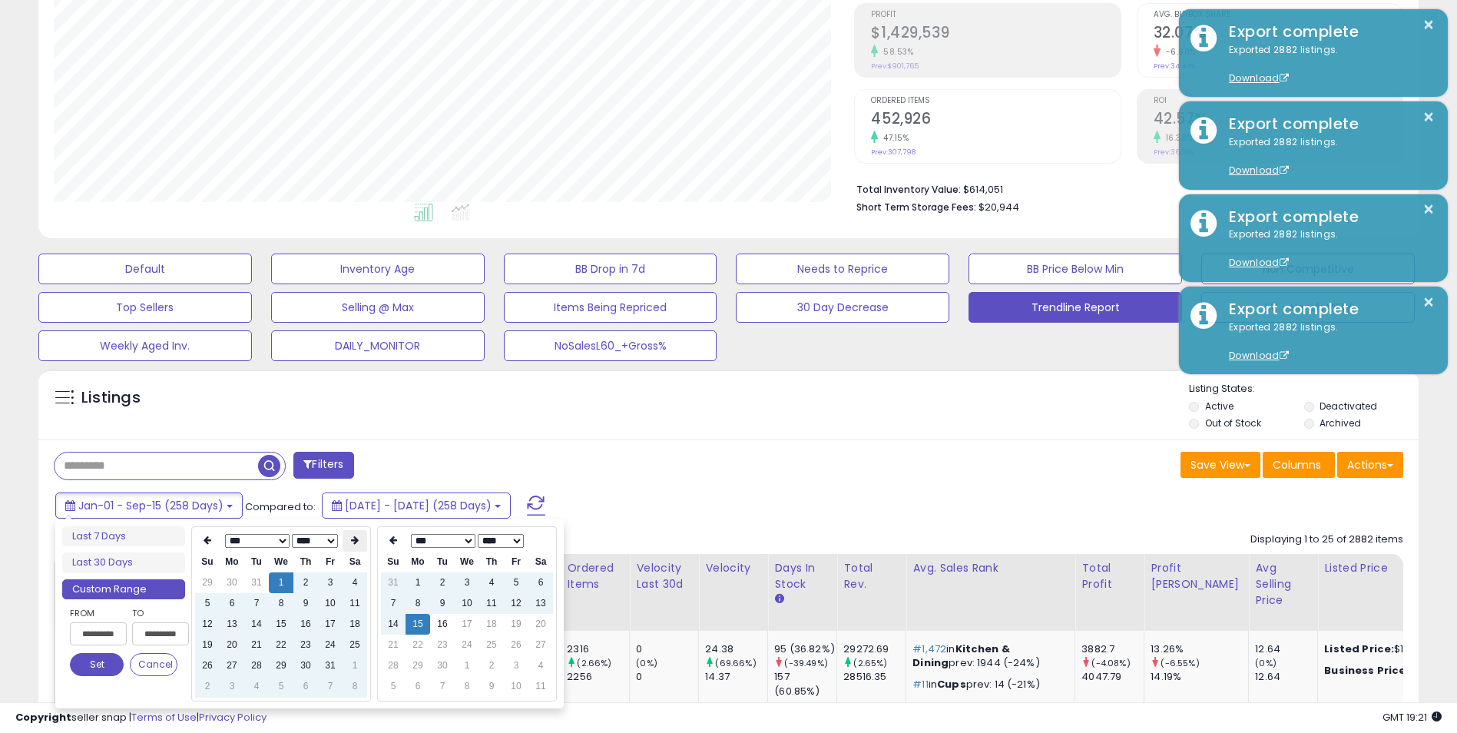
click at [355, 547] on th at bounding box center [354, 540] width 25 height 21
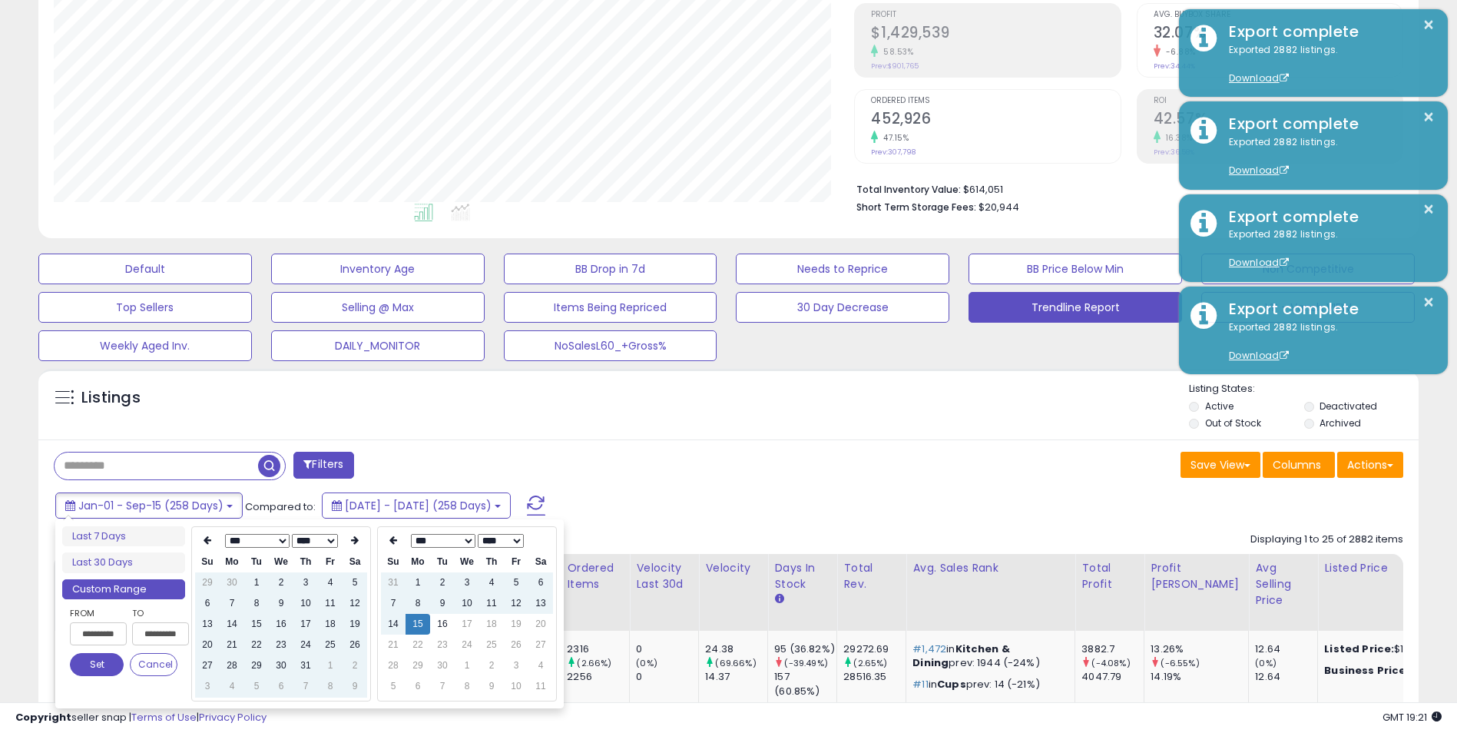
click at [355, 547] on th at bounding box center [354, 540] width 25 height 21
click at [235, 585] on td "1" at bounding box center [232, 582] width 25 height 21
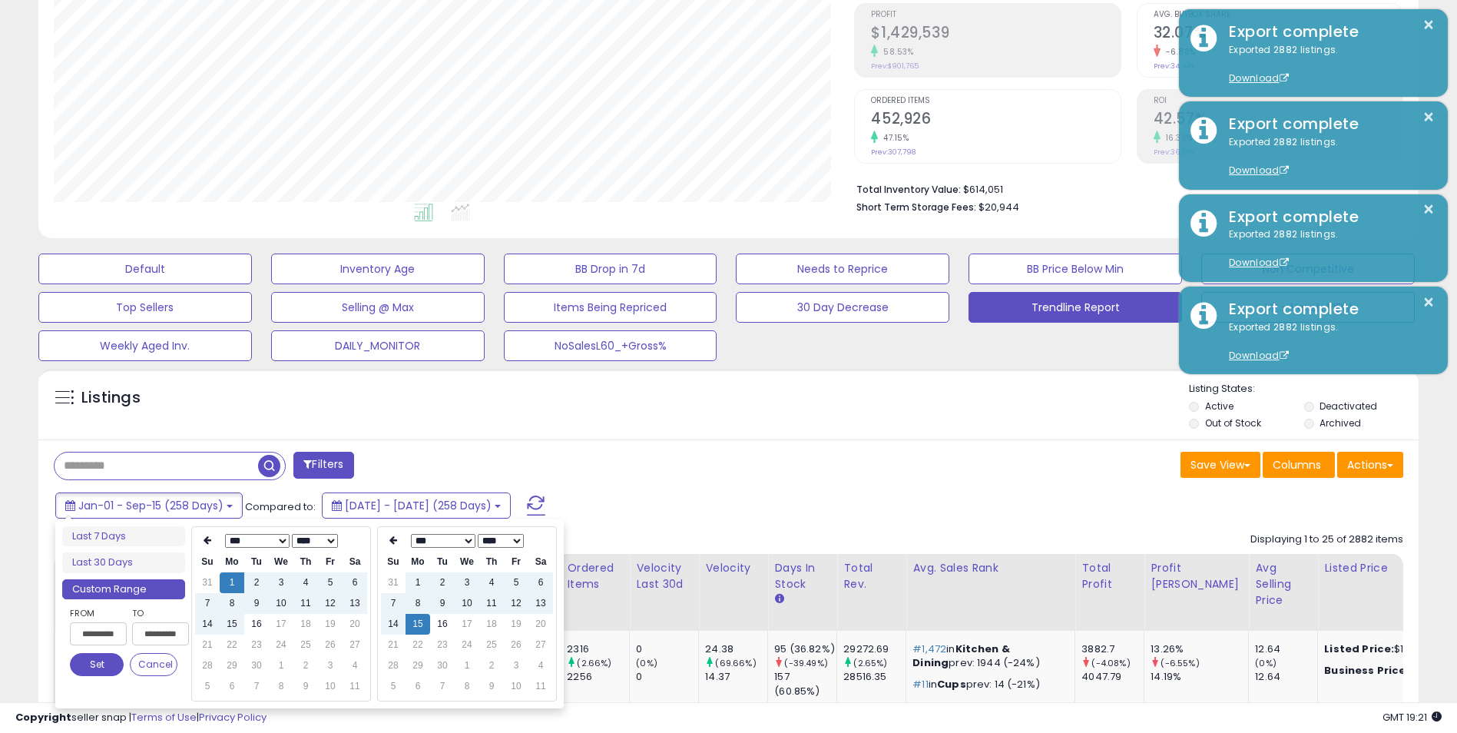
type input "**********"
click at [81, 665] on button "Set" at bounding box center [97, 664] width 54 height 23
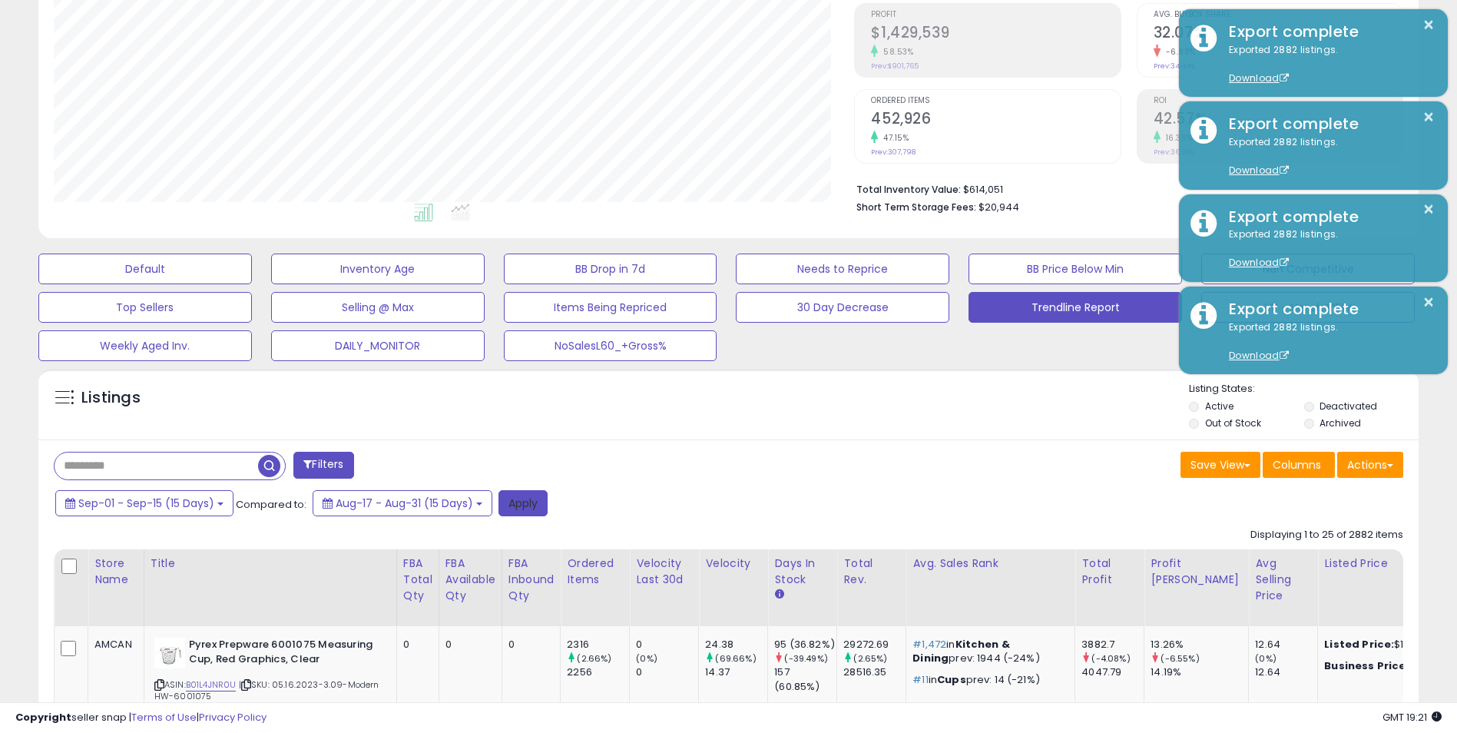
click at [527, 508] on button "Apply" at bounding box center [522, 503] width 49 height 26
